Goal: Transaction & Acquisition: Purchase product/service

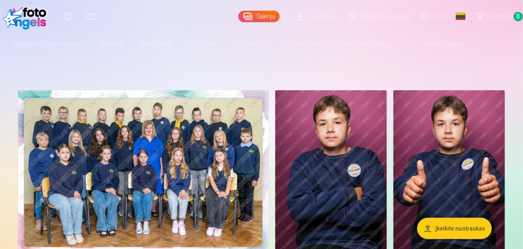
click at [251, 129] on img at bounding box center [143, 173] width 251 height 167
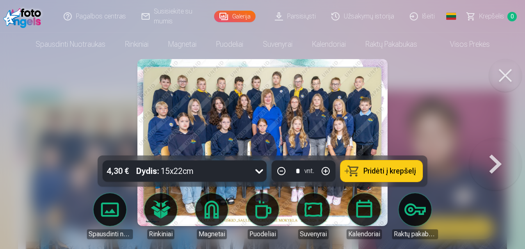
click at [251, 129] on img at bounding box center [262, 142] width 250 height 167
click at [395, 108] on div at bounding box center [262, 124] width 525 height 249
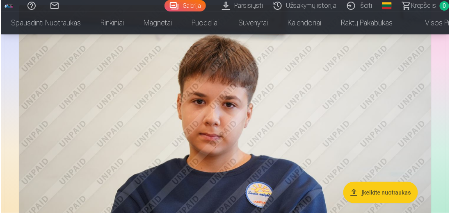
scroll to position [903, 0]
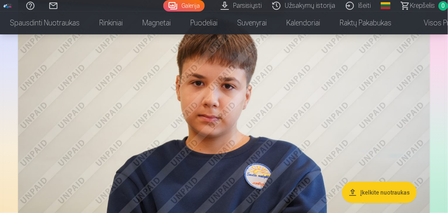
click at [306, 143] on img at bounding box center [224, 123] width 412 height 274
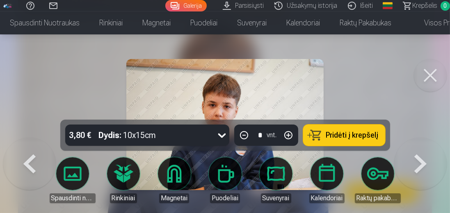
click at [425, 138] on button at bounding box center [420, 138] width 53 height 0
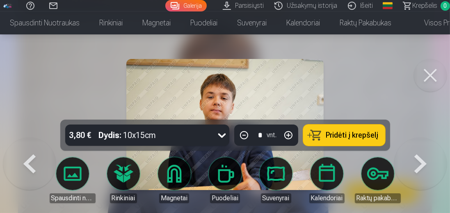
drag, startPoint x: 33, startPoint y: 166, endPoint x: 169, endPoint y: 150, distance: 137.2
click at [34, 138] on button at bounding box center [29, 138] width 53 height 0
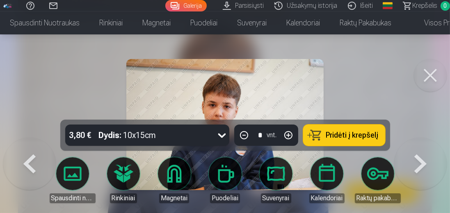
click at [429, 72] on button at bounding box center [430, 75] width 33 height 33
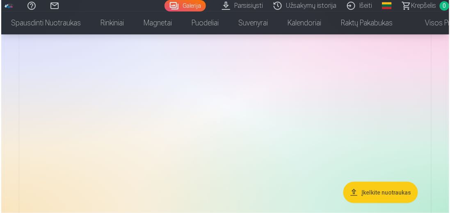
scroll to position [2541, 0]
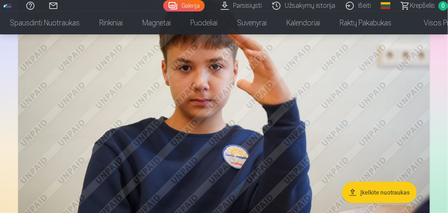
click at [315, 125] on img at bounding box center [224, 103] width 412 height 274
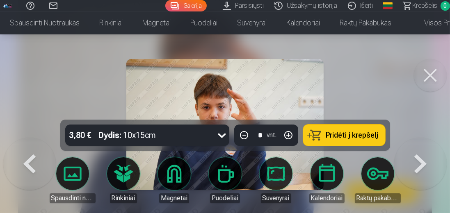
click at [225, 84] on img at bounding box center [224, 124] width 197 height 131
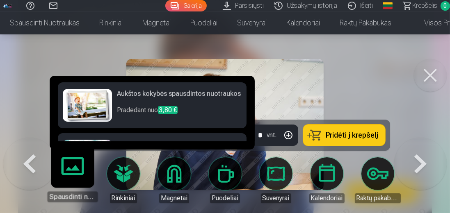
click at [82, 180] on link "Spausdinti nuotraukas" at bounding box center [72, 177] width 50 height 50
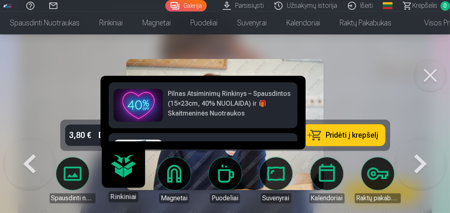
click at [177, 168] on link "Magnetai" at bounding box center [174, 181] width 46 height 46
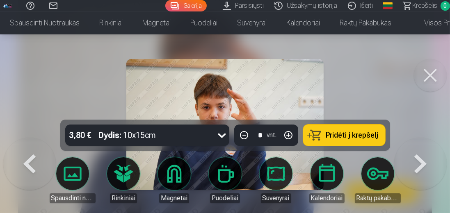
click at [170, 173] on link "Magnetai" at bounding box center [174, 181] width 46 height 46
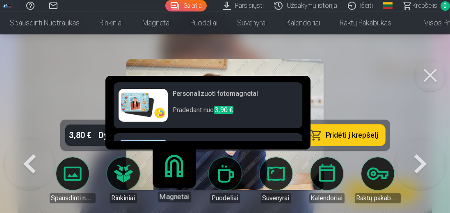
click at [149, 96] on img at bounding box center [143, 105] width 49 height 33
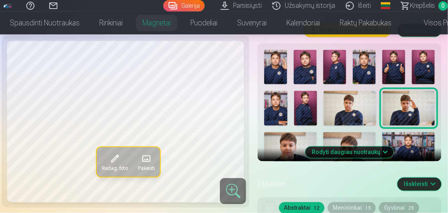
scroll to position [304, 0]
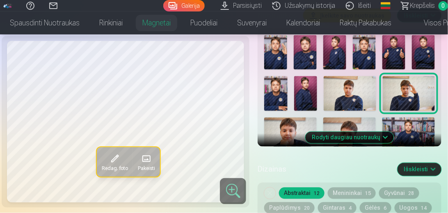
click at [277, 112] on div at bounding box center [349, 155] width 177 height 247
click at [300, 142] on img at bounding box center [290, 135] width 53 height 35
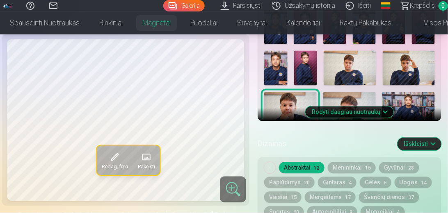
scroll to position [328, 0]
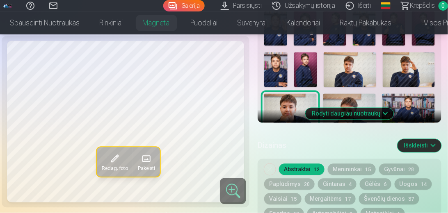
click at [416, 75] on img at bounding box center [409, 70] width 52 height 35
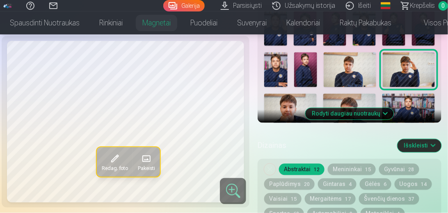
click at [350, 73] on img at bounding box center [350, 70] width 52 height 35
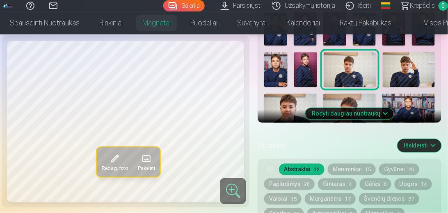
click at [402, 76] on img at bounding box center [409, 70] width 52 height 35
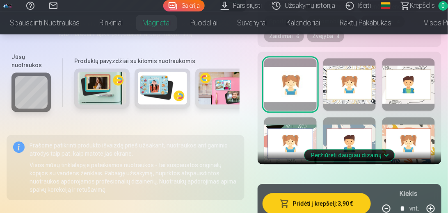
scroll to position [539, 0]
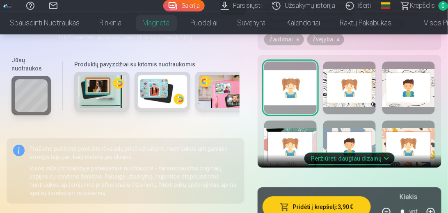
click at [349, 78] on div at bounding box center [349, 88] width 53 height 53
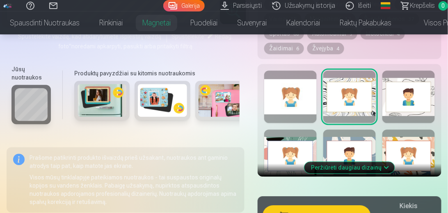
scroll to position [516, 0]
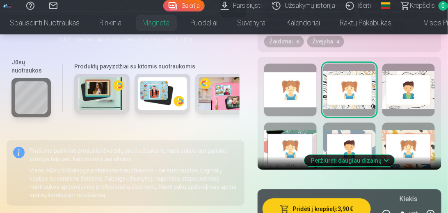
click at [369, 162] on button "Peržiūrėti daugiau dizainų" at bounding box center [349, 160] width 90 height 11
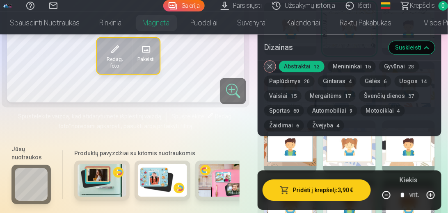
scroll to position [562, 0]
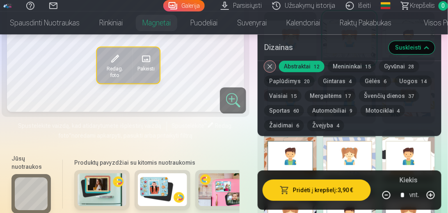
click at [276, 65] on button "Nuimkite dizainą" at bounding box center [269, 66] width 11 height 11
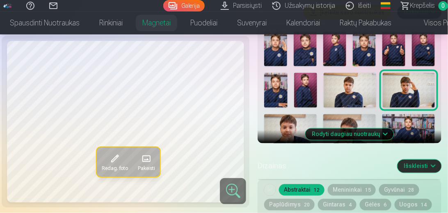
scroll to position [305, 0]
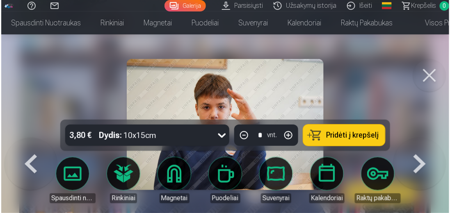
scroll to position [2658, 0]
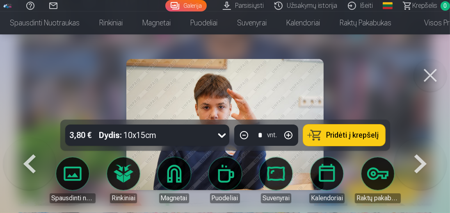
drag, startPoint x: 433, startPoint y: 72, endPoint x: 428, endPoint y: 73, distance: 4.7
click at [432, 72] on button at bounding box center [430, 75] width 33 height 33
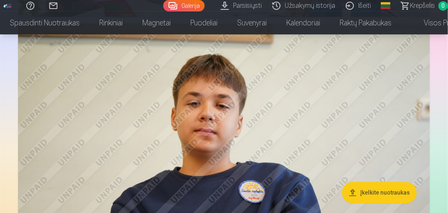
click at [281, 134] on img at bounding box center [224, 160] width 412 height 274
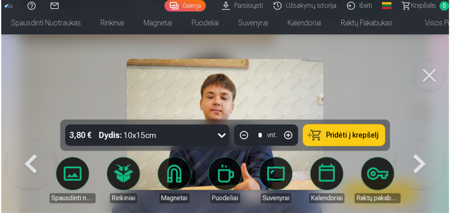
scroll to position [1998, 0]
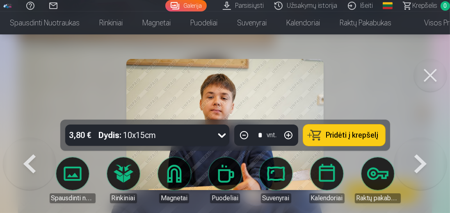
click at [420, 138] on button at bounding box center [420, 138] width 53 height 0
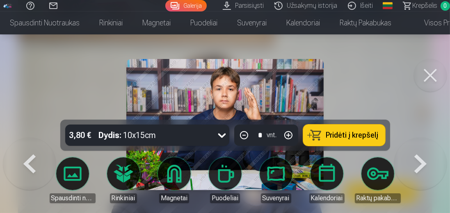
click at [32, 138] on button at bounding box center [29, 138] width 53 height 0
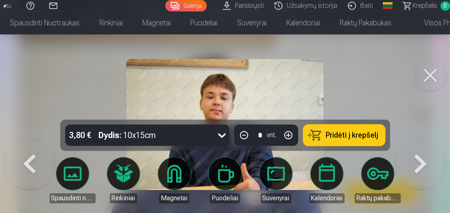
click at [32, 138] on button at bounding box center [29, 138] width 53 height 0
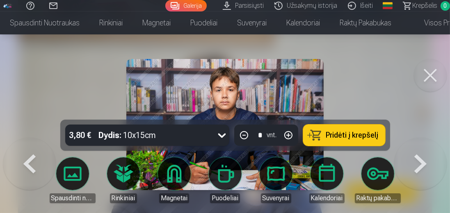
click at [32, 138] on button at bounding box center [29, 138] width 53 height 0
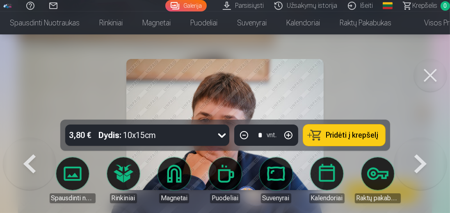
click at [34, 138] on button at bounding box center [29, 138] width 53 height 0
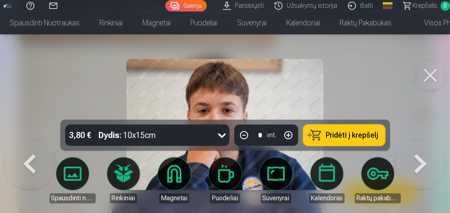
click at [34, 138] on button at bounding box center [29, 138] width 53 height 0
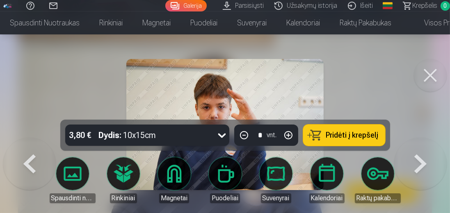
click at [339, 133] on span "Pridėti į krepšelį" at bounding box center [352, 135] width 53 height 7
